Goal: Find specific page/section: Find specific page/section

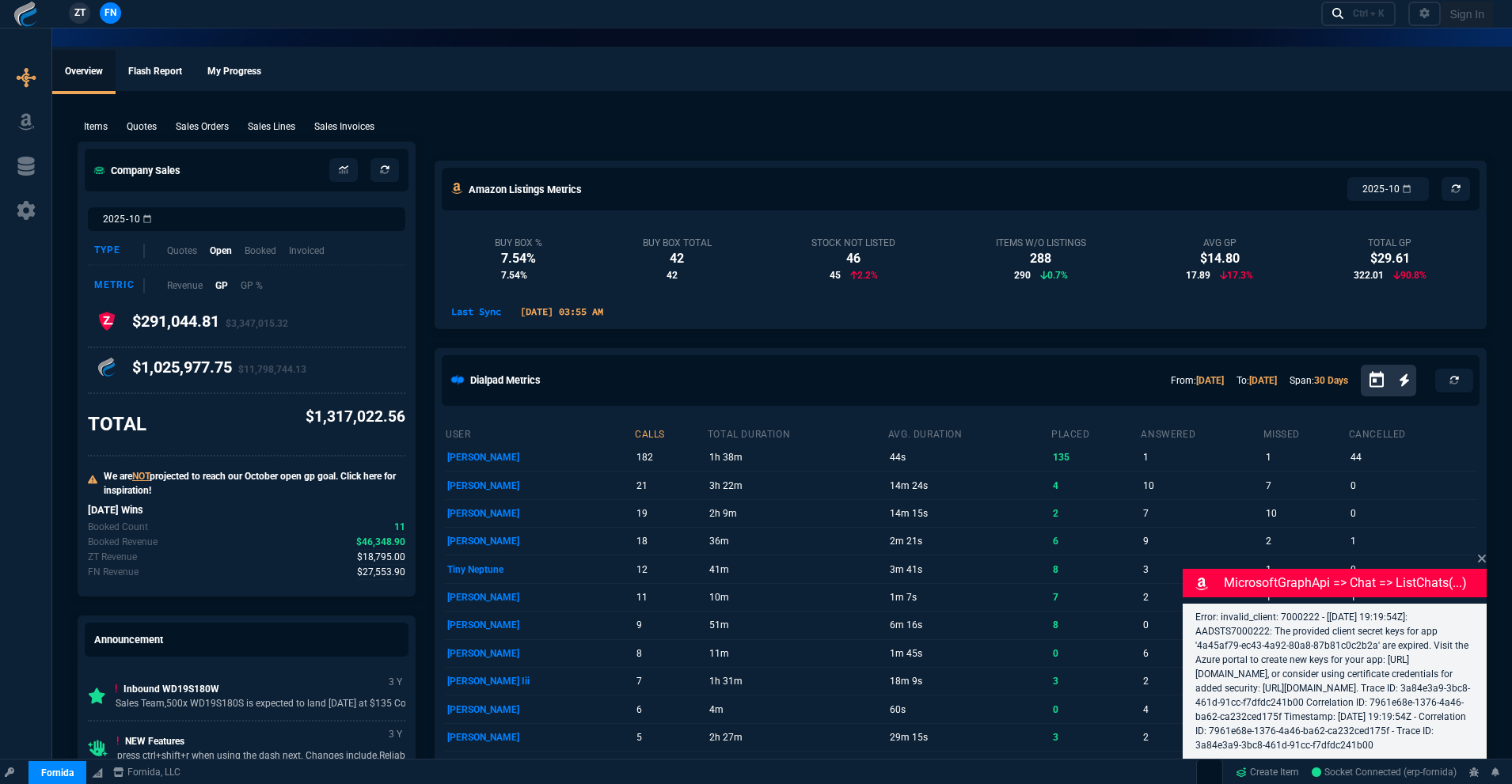
select select "18: totals"
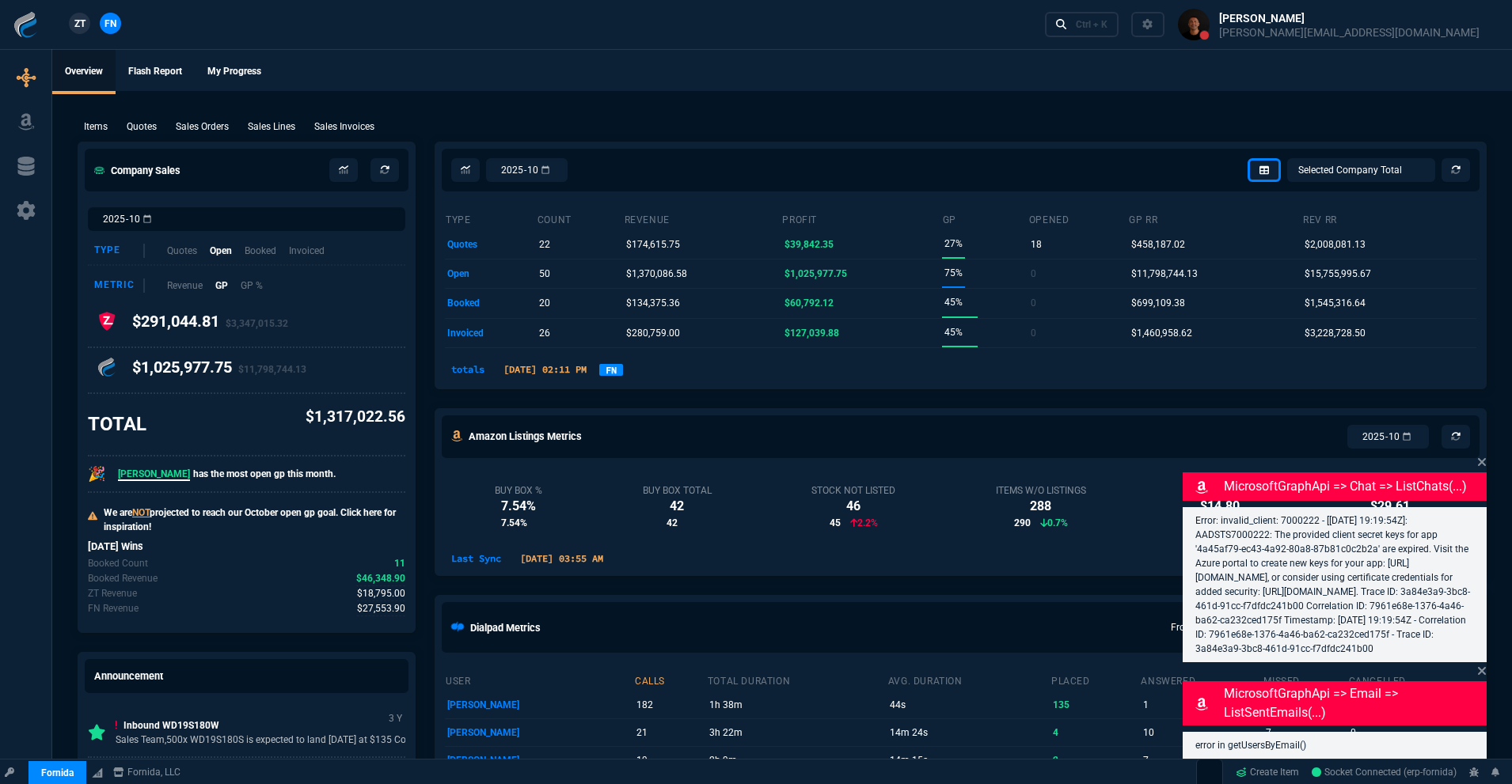
click at [1485, 456] on icon at bounding box center [1482, 461] width 10 height 12
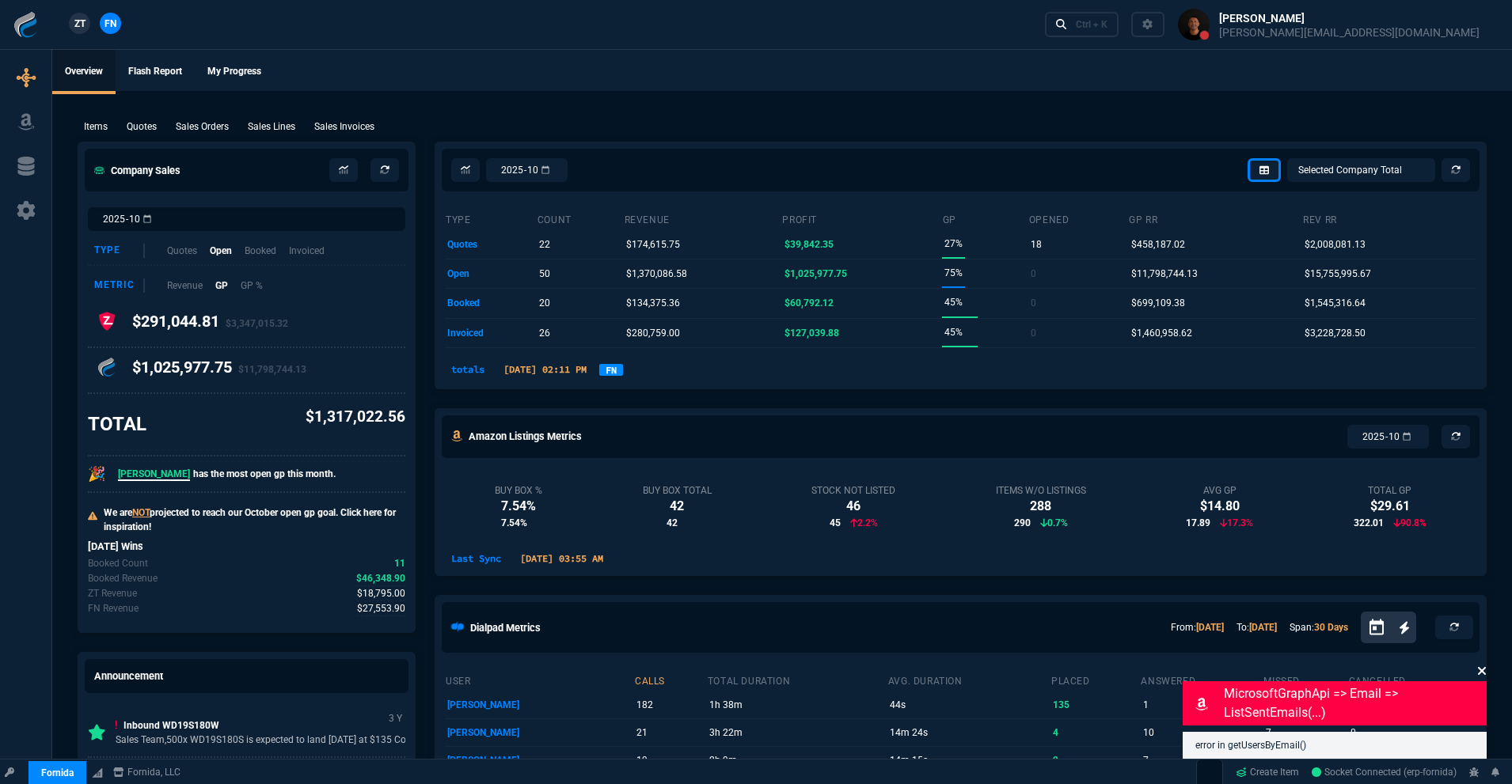
click at [1482, 672] on icon at bounding box center [1482, 671] width 8 height 8
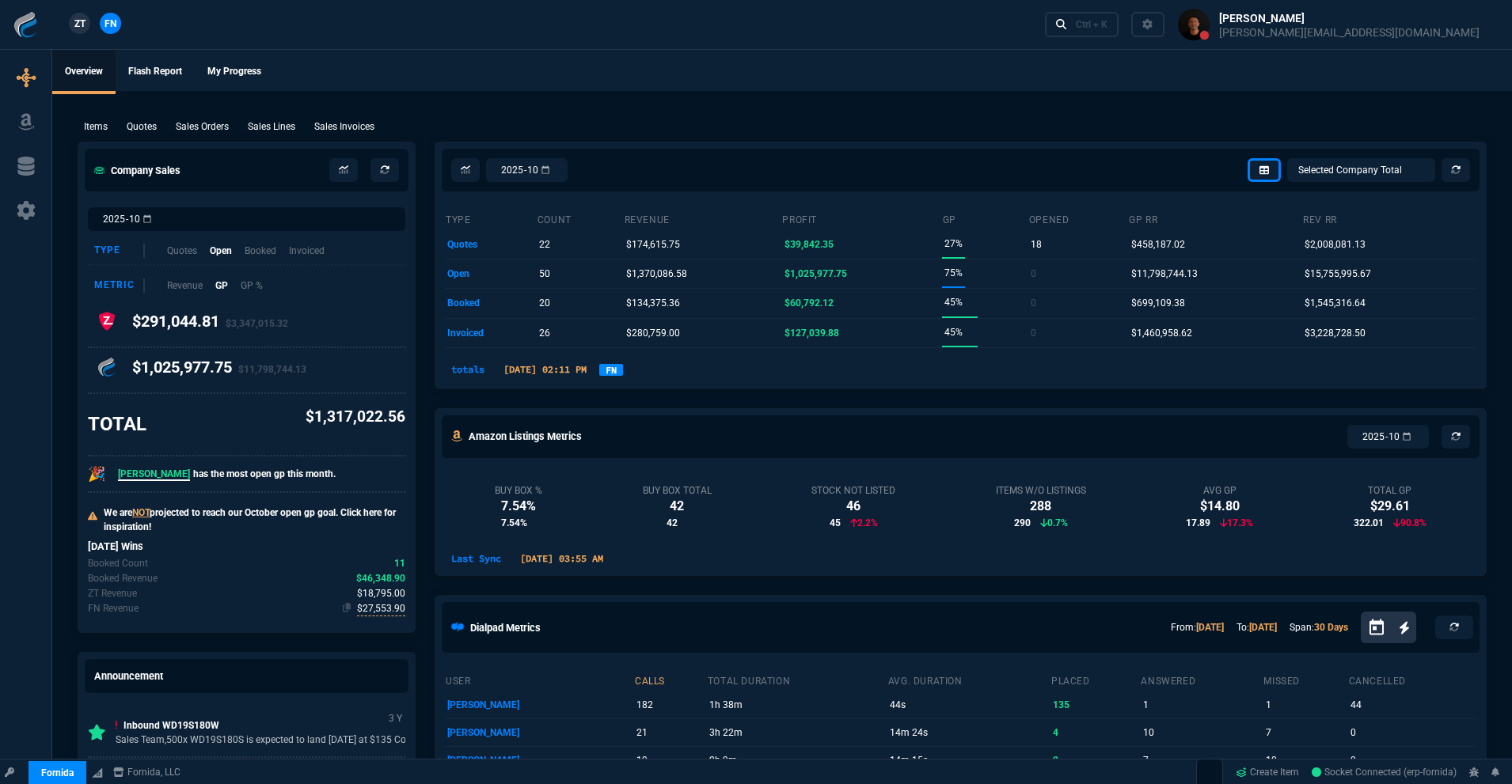
click at [376, 605] on span "$27,553.90" at bounding box center [381, 609] width 48 height 15
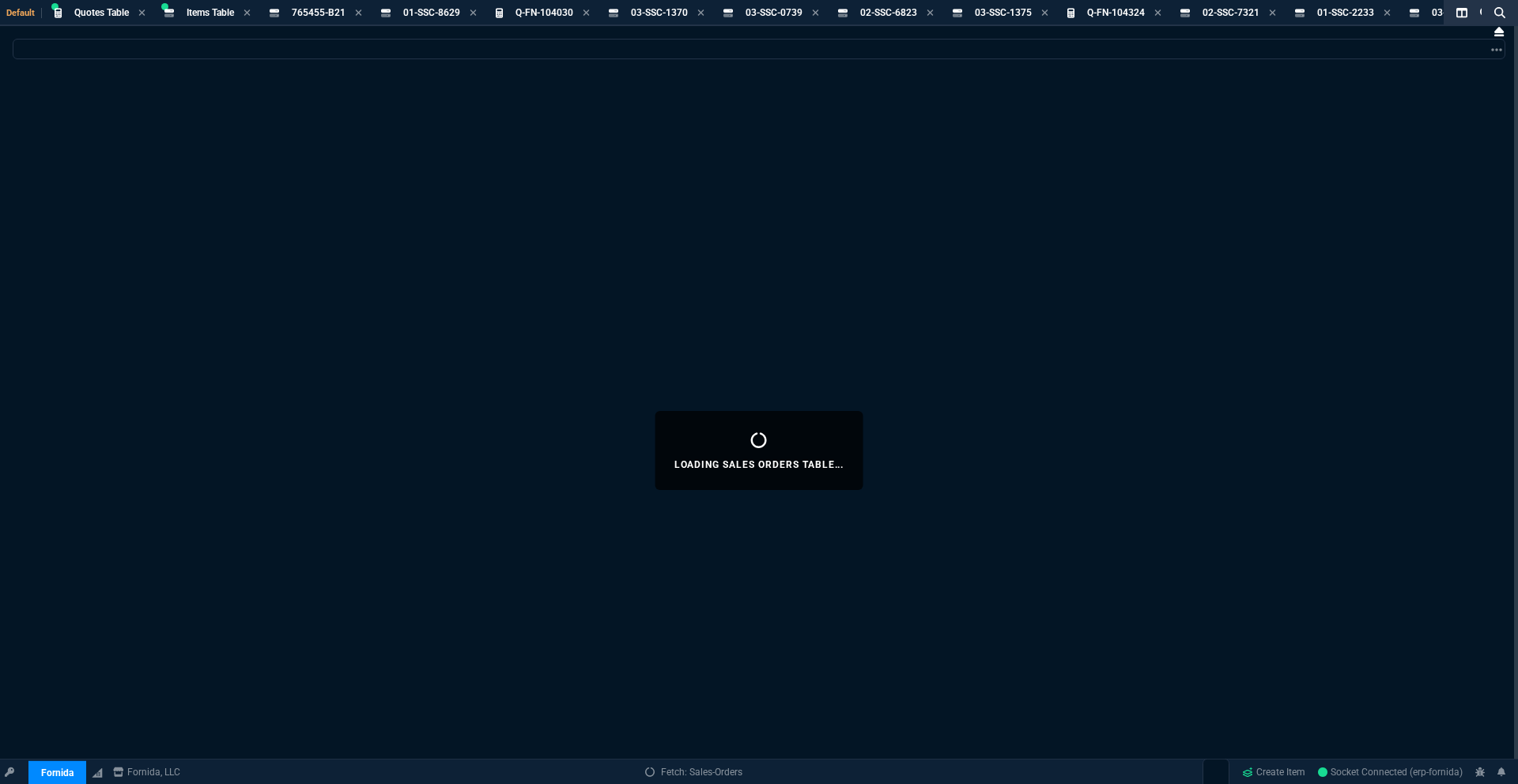
select select
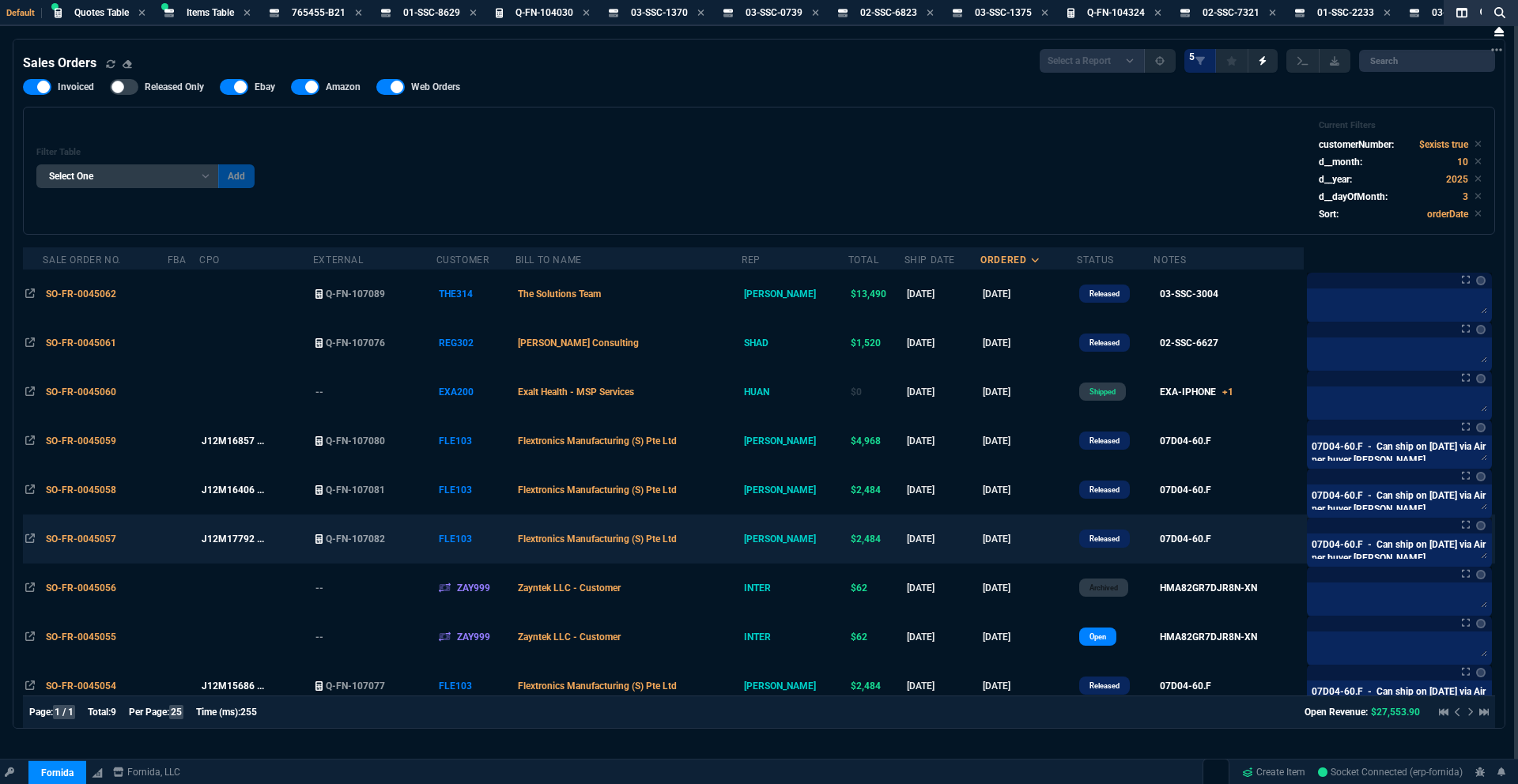
scroll to position [31, 0]
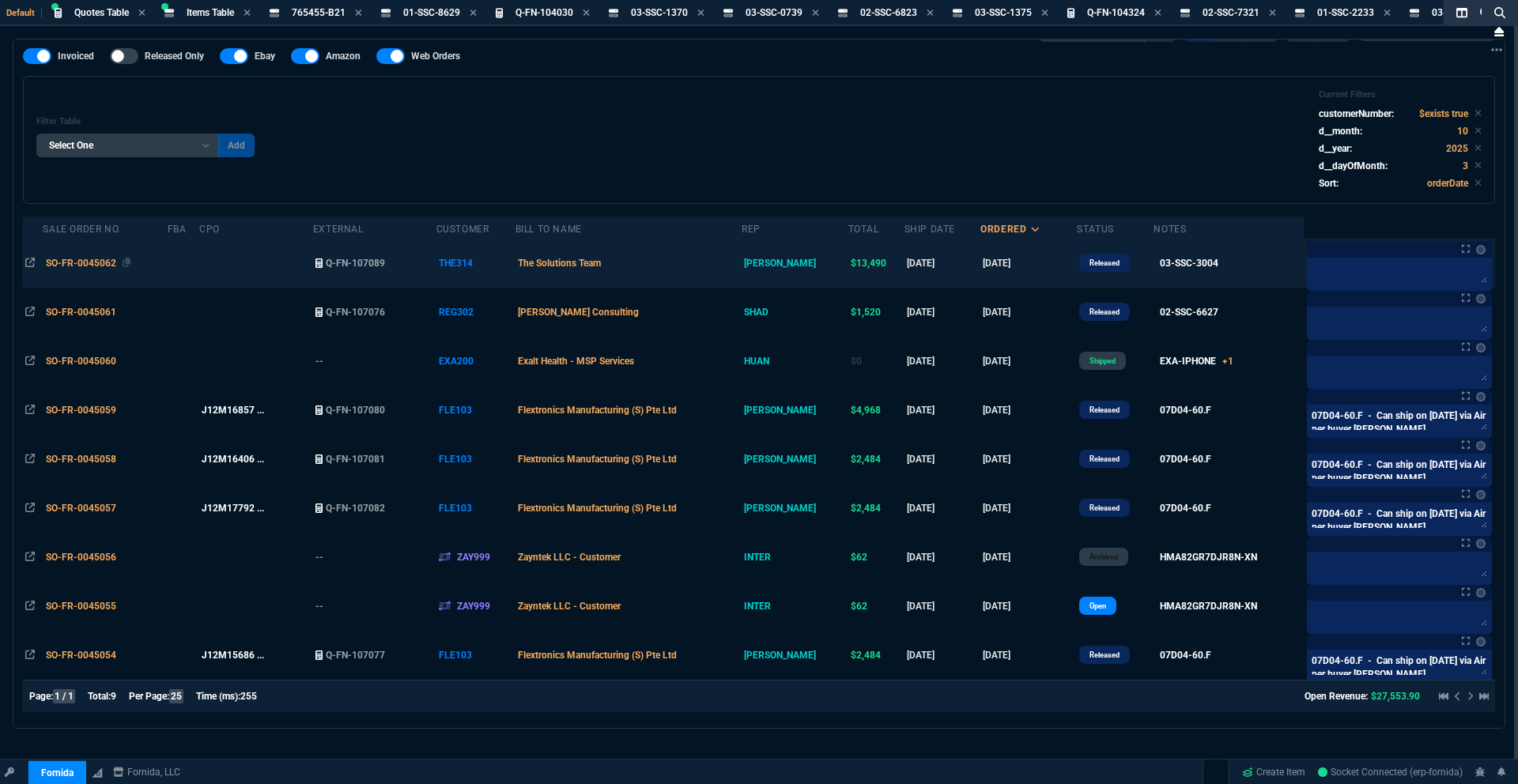
click at [100, 261] on span "SO-FR-0045062" at bounding box center [81, 263] width 70 height 11
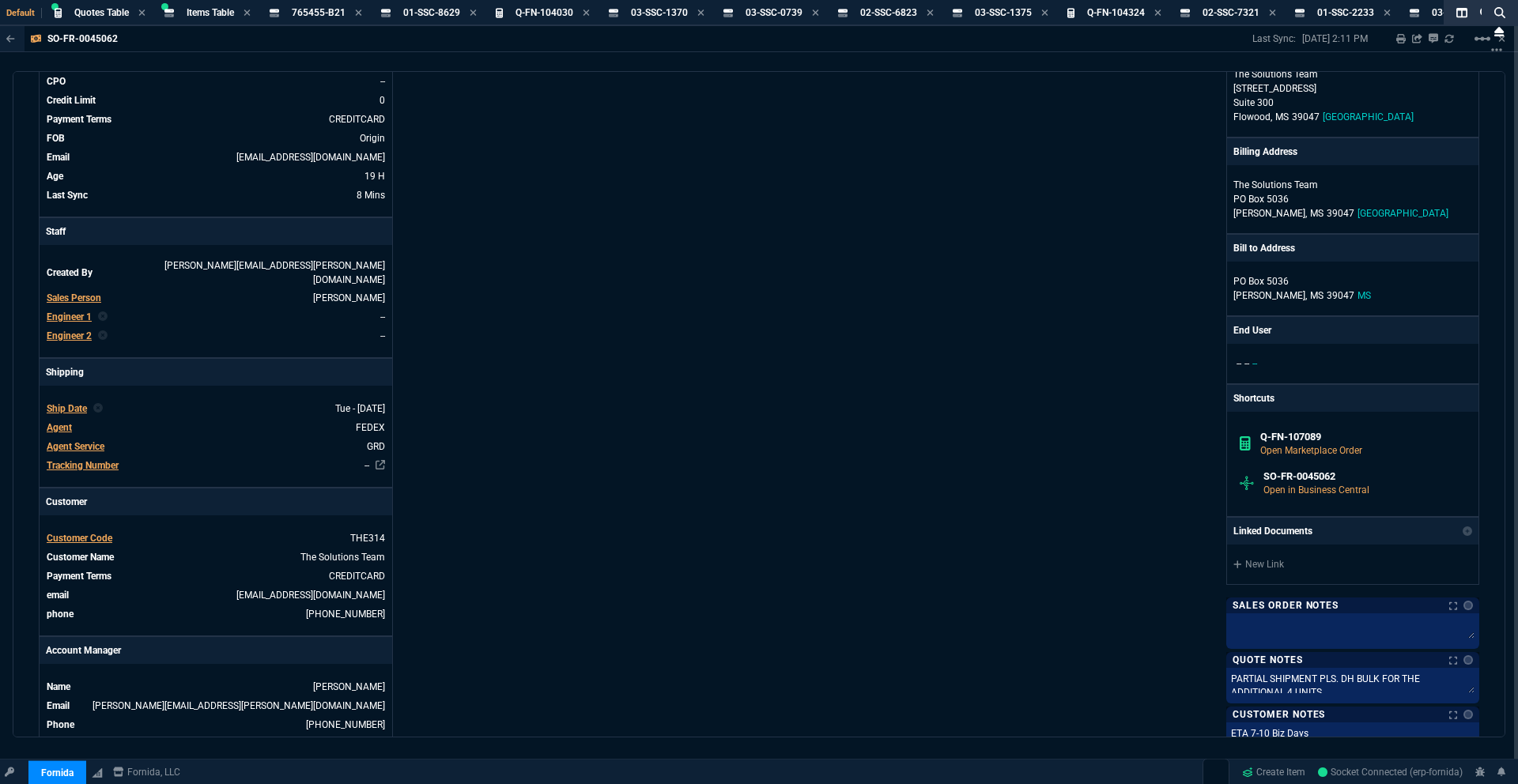
scroll to position [198, 0]
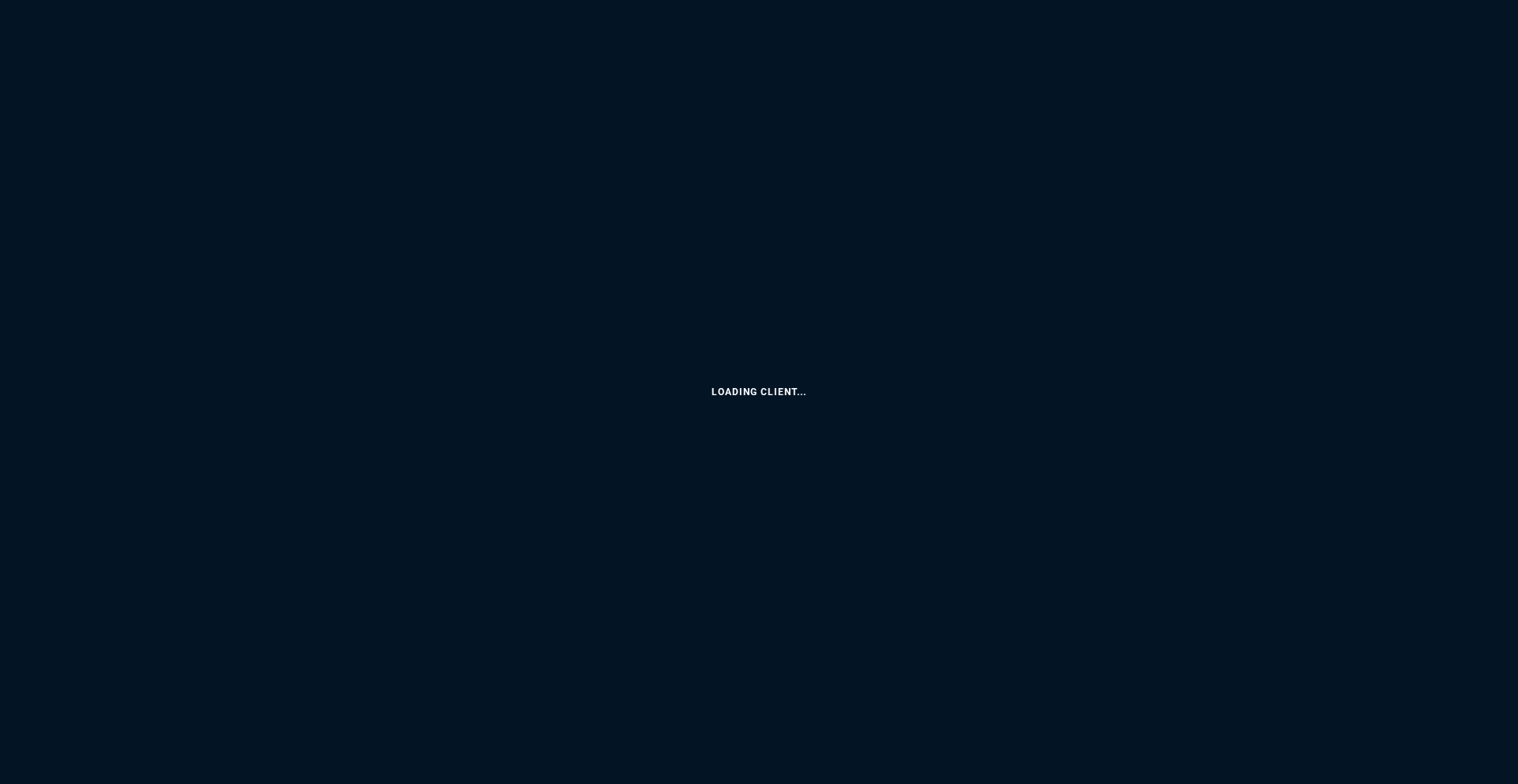
select select "18: totals"
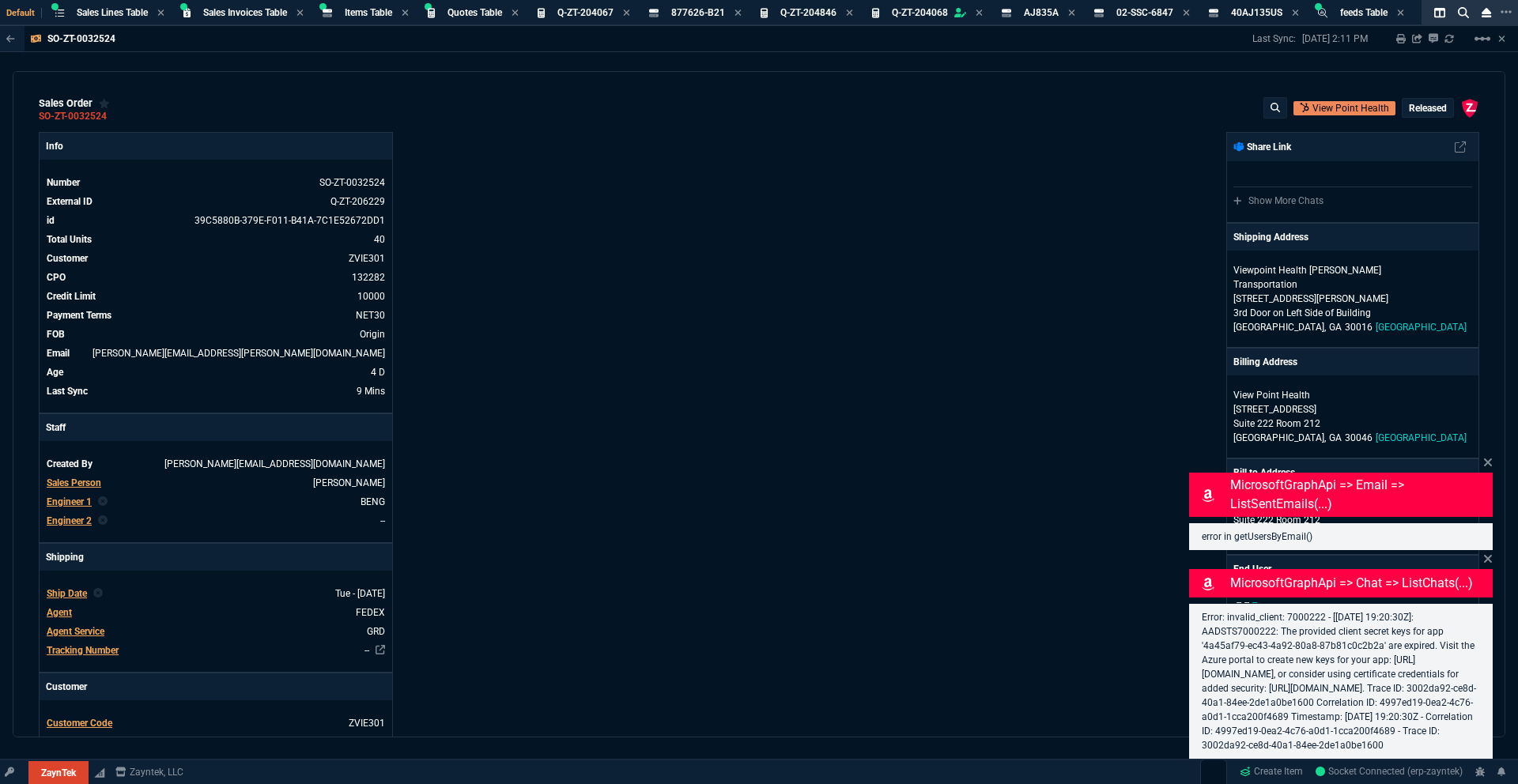
click at [609, 192] on div "Info Number SO-ZT-0032524 External ID Q-ZT-206229 id 39C5880B-379E-F011-B41A-7C…" at bounding box center [398, 589] width 720 height 916
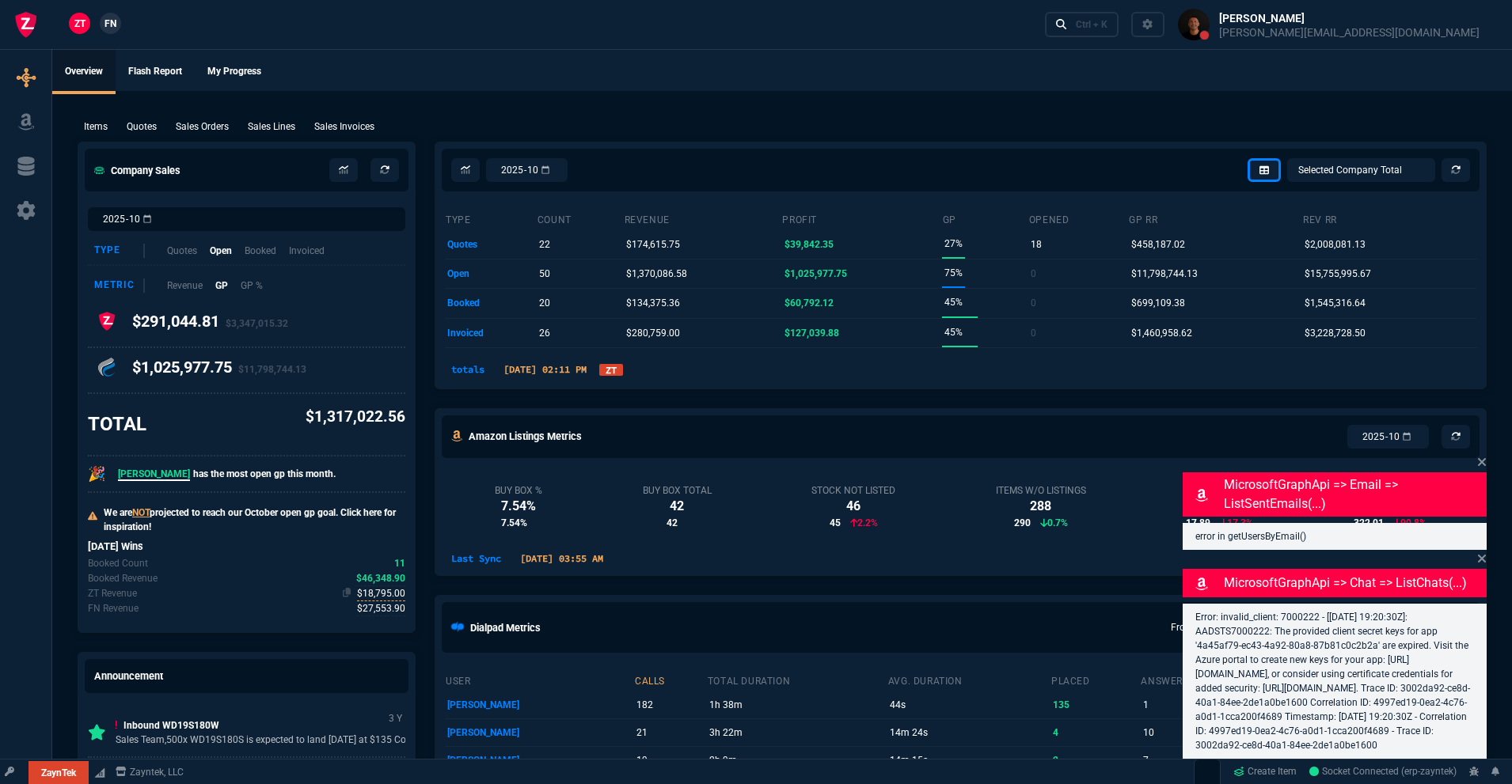
click at [382, 596] on span "$18,795.00" at bounding box center [381, 593] width 48 height 15
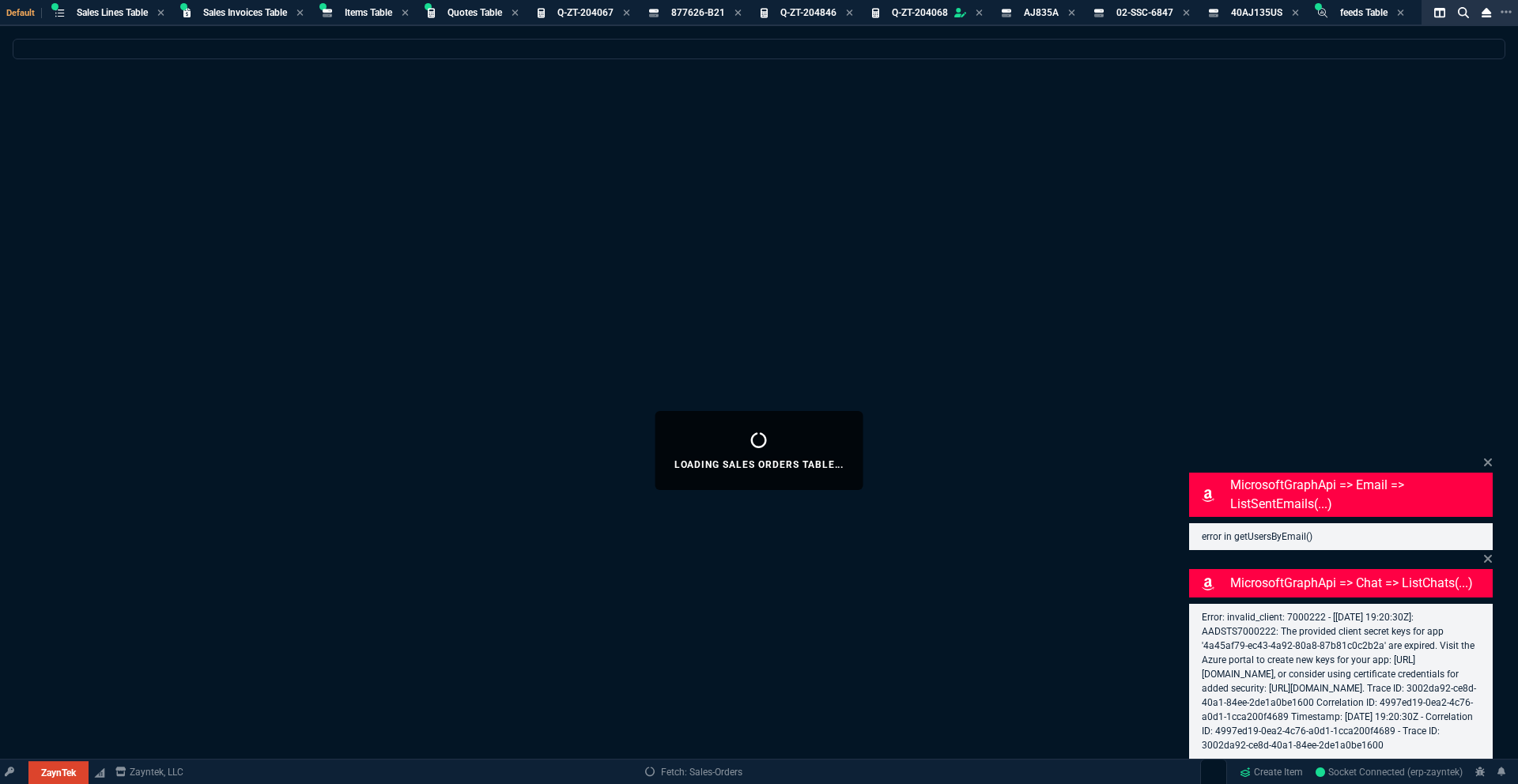
select select
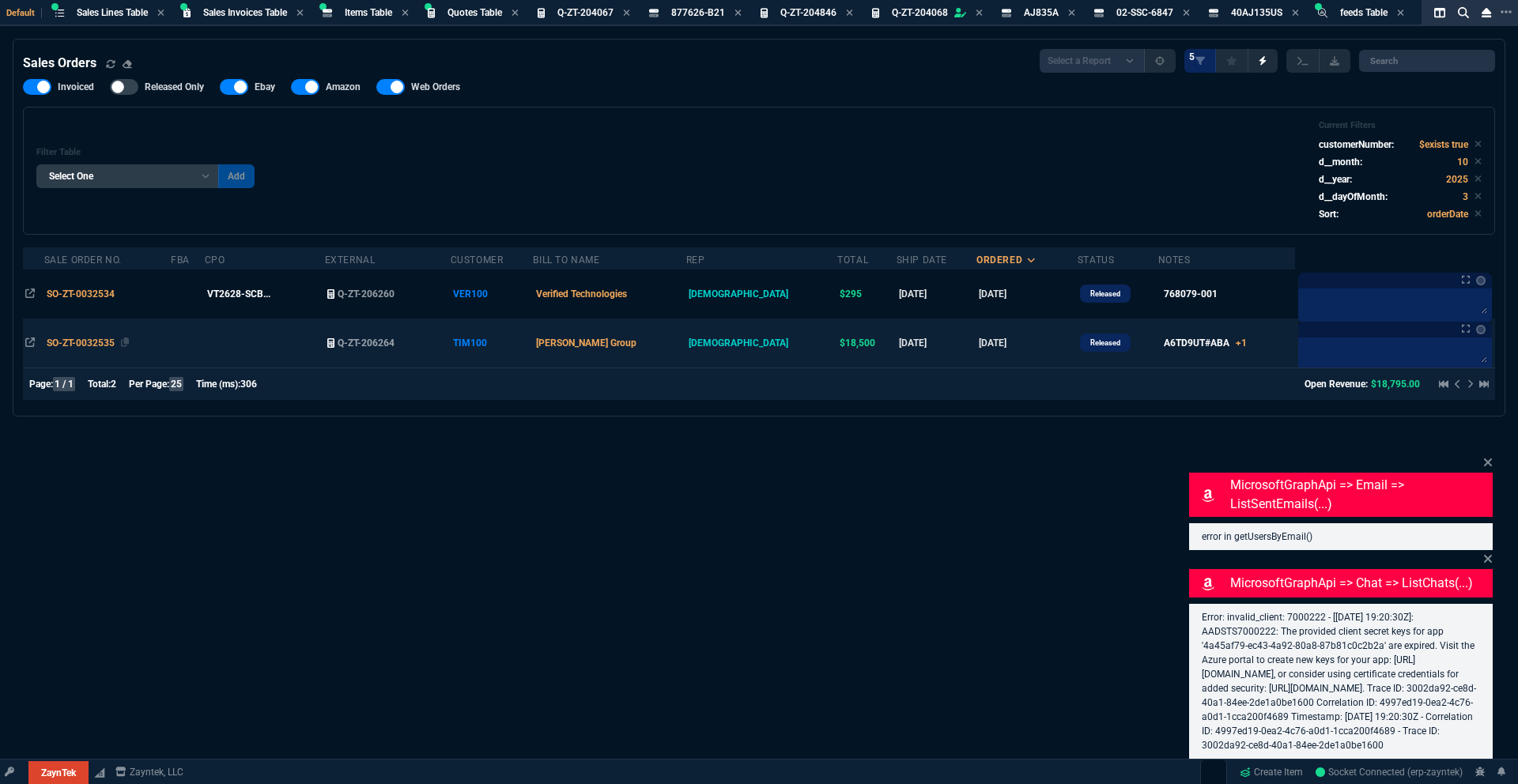
click at [92, 349] on span "SO-ZT-0032535" at bounding box center [81, 342] width 68 height 11
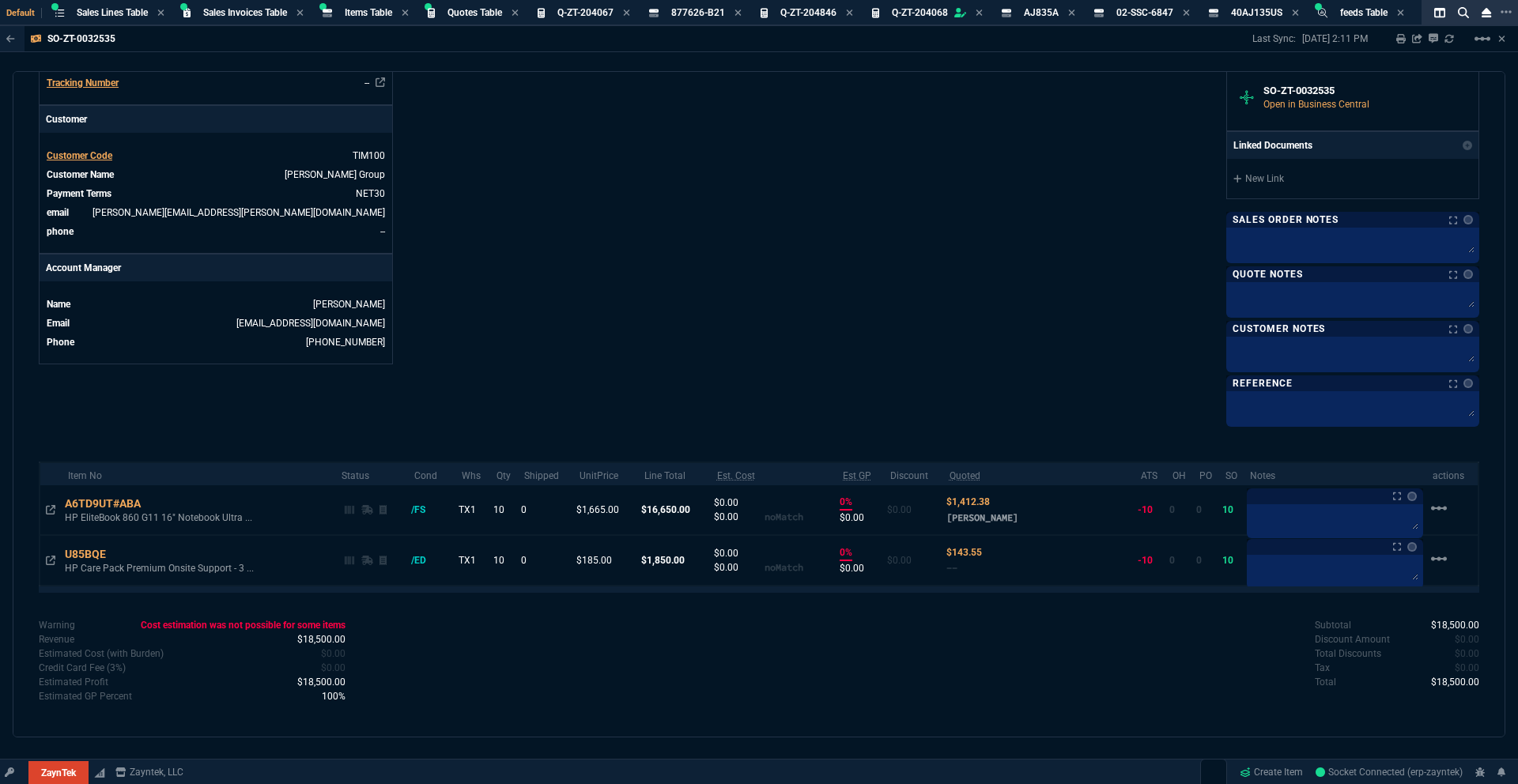
scroll to position [572, 0]
